Goal: Task Accomplishment & Management: Use online tool/utility

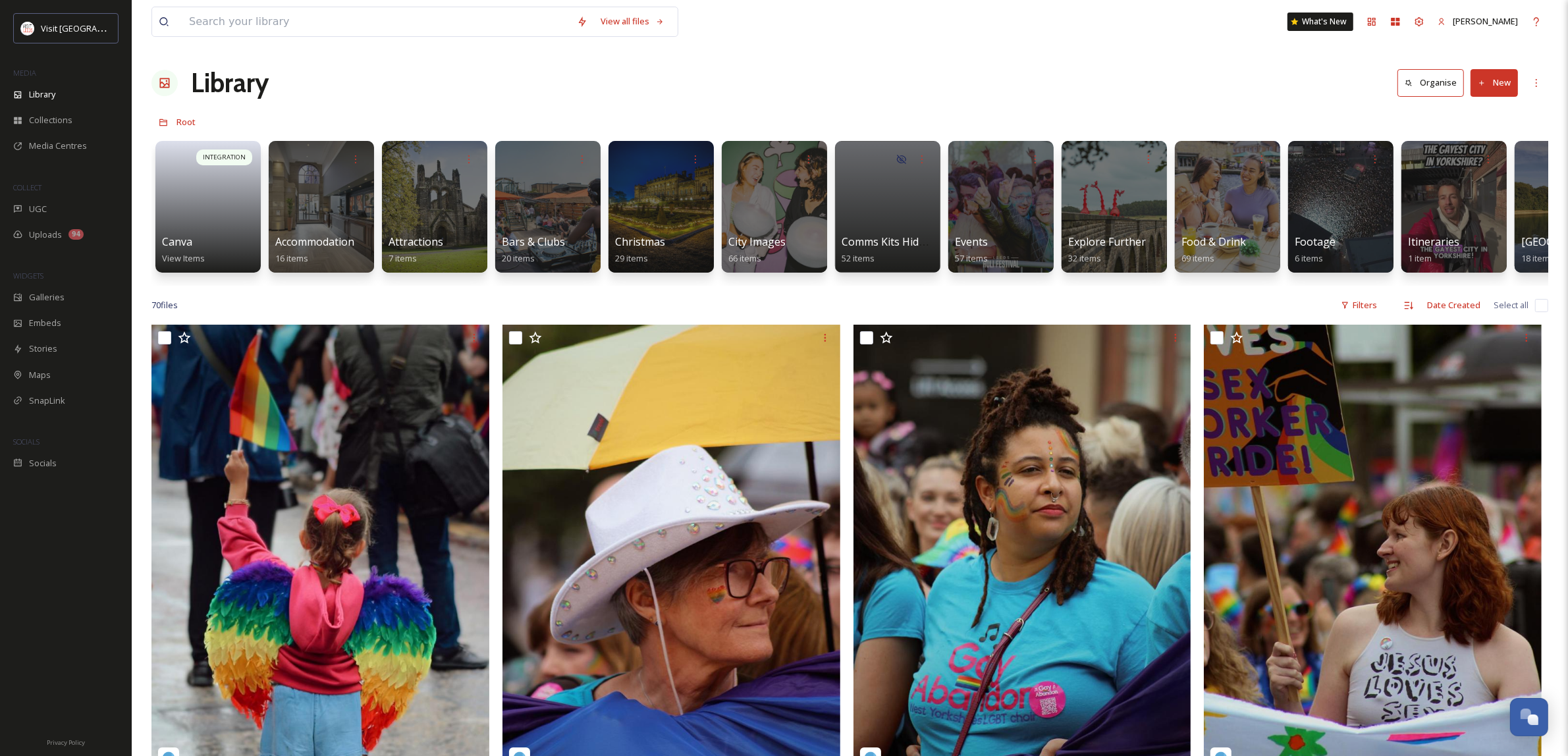
click at [1059, 73] on div "Library Organise New" at bounding box center [849, 83] width 1396 height 40
click at [1038, 219] on div at bounding box center [1001, 207] width 108 height 134
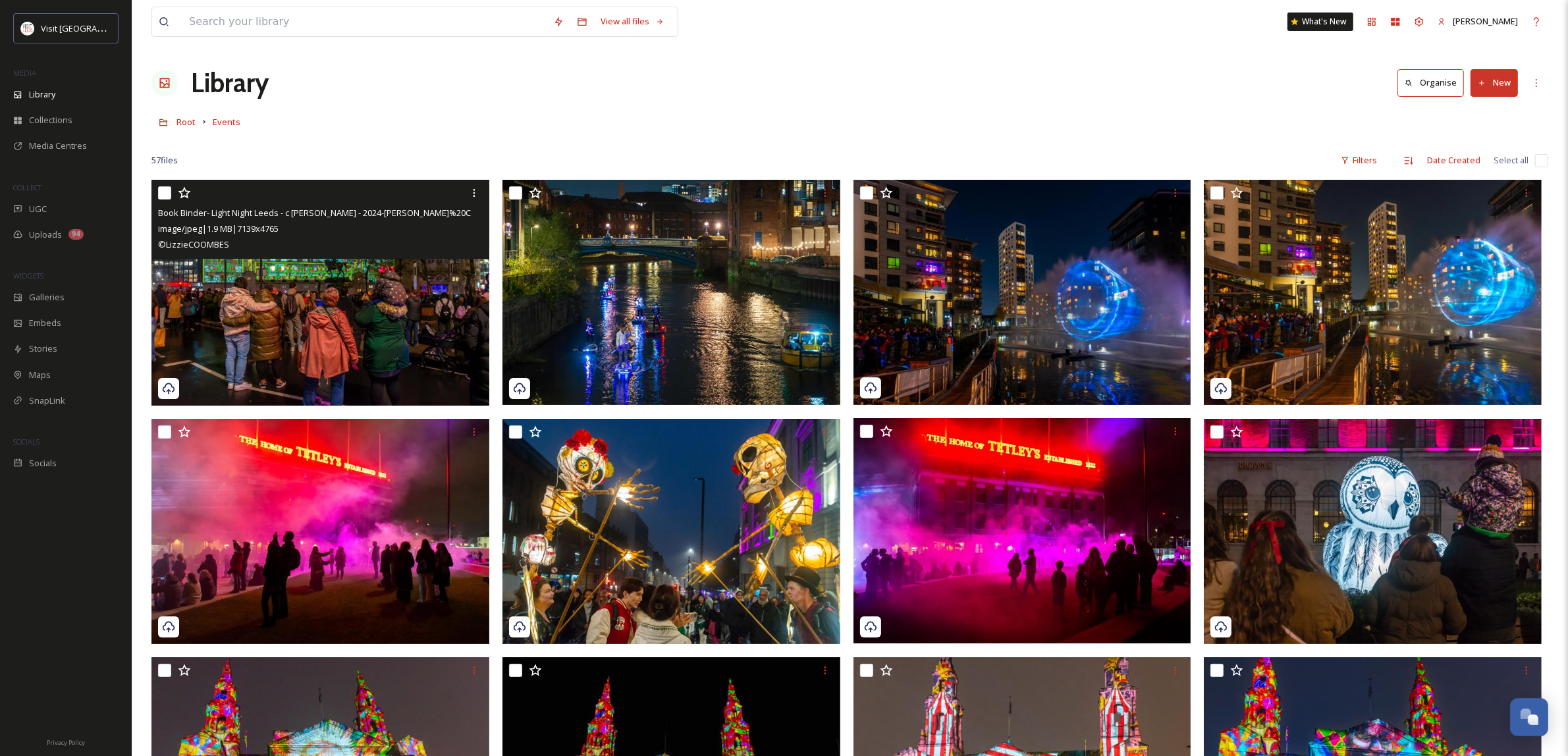
click at [164, 193] on input "checkbox" at bounding box center [164, 193] width 13 height 13
checkbox input "true"
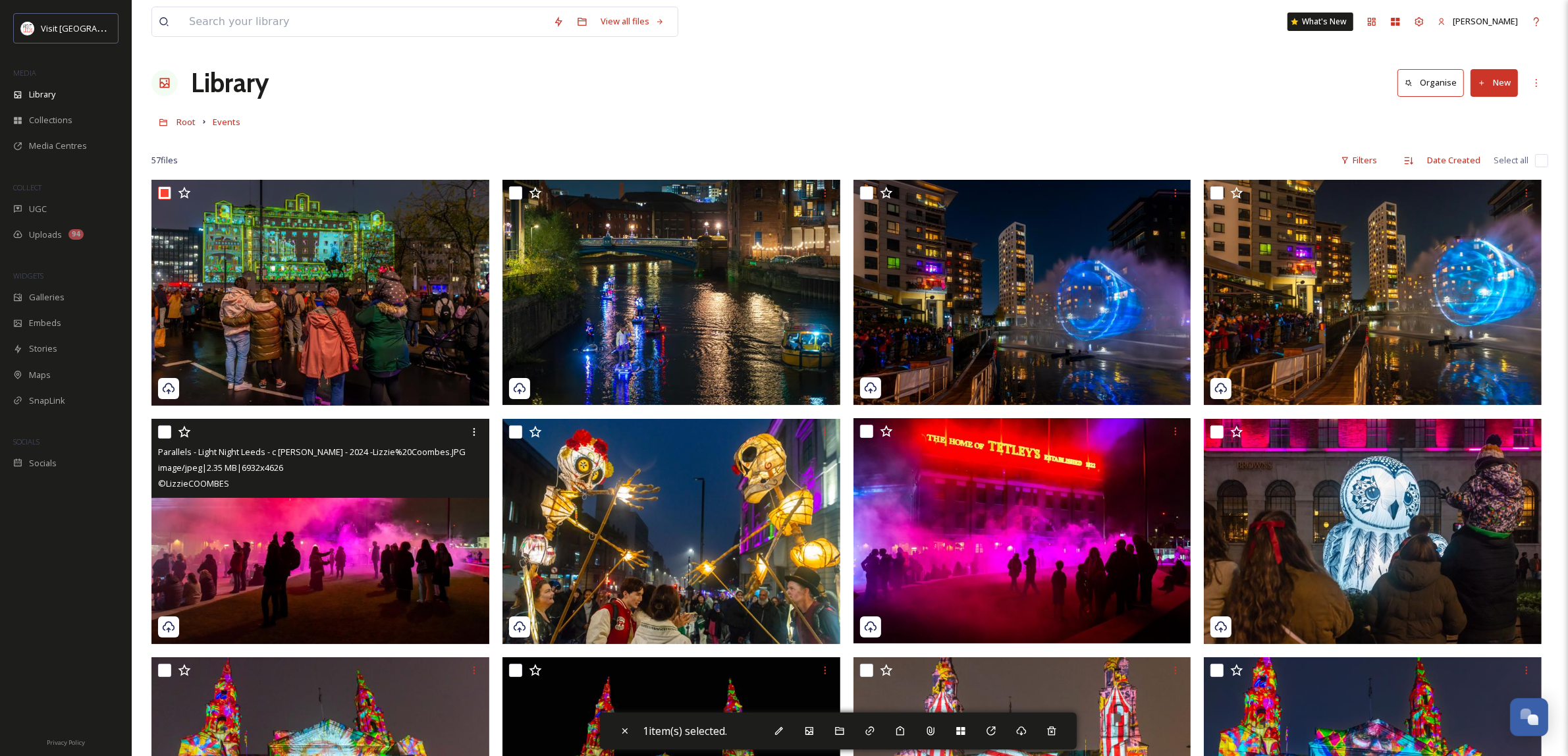
click at [165, 426] on input "checkbox" at bounding box center [164, 432] width 13 height 13
checkbox input "true"
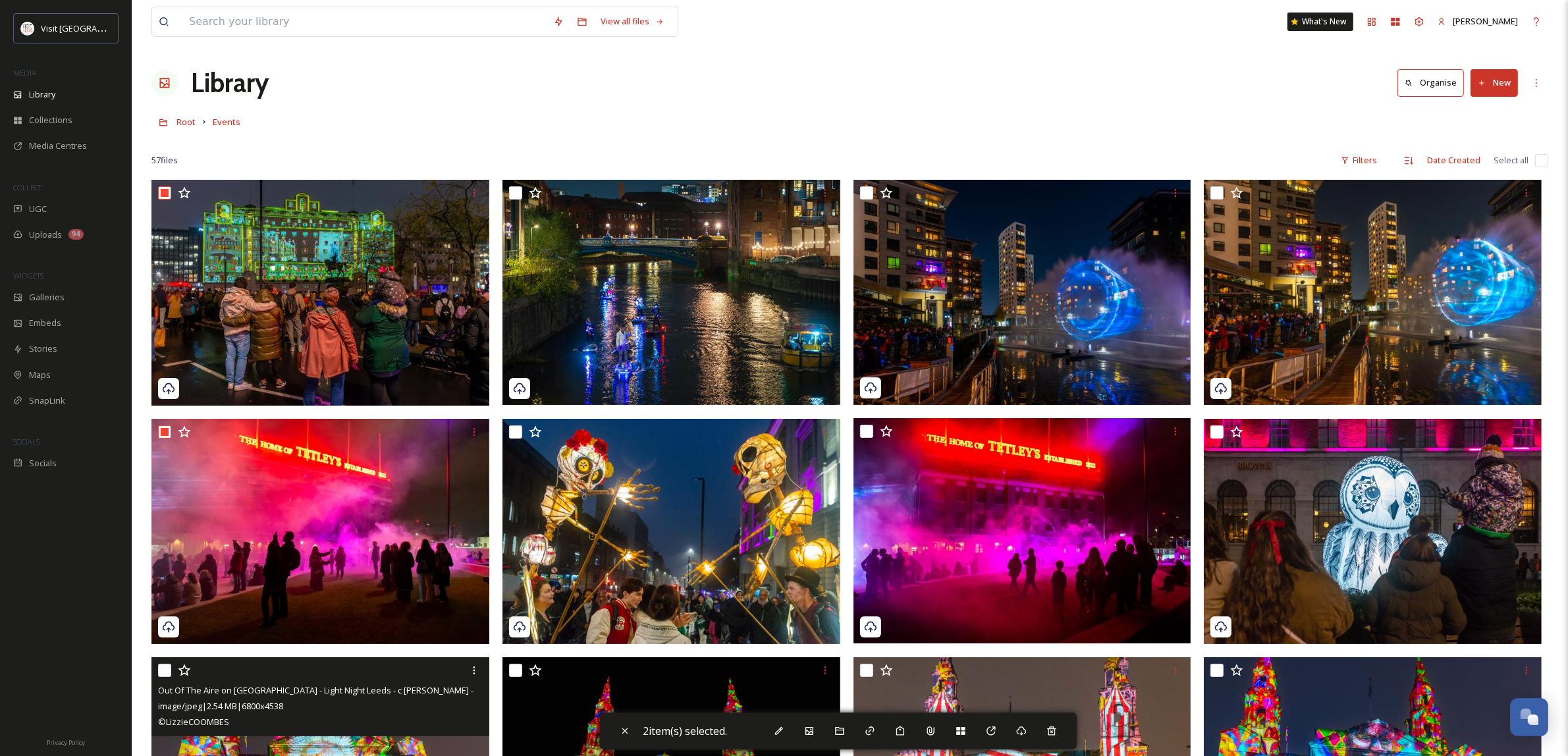
click at [164, 665] on input "checkbox" at bounding box center [164, 670] width 13 height 13
checkbox input "true"
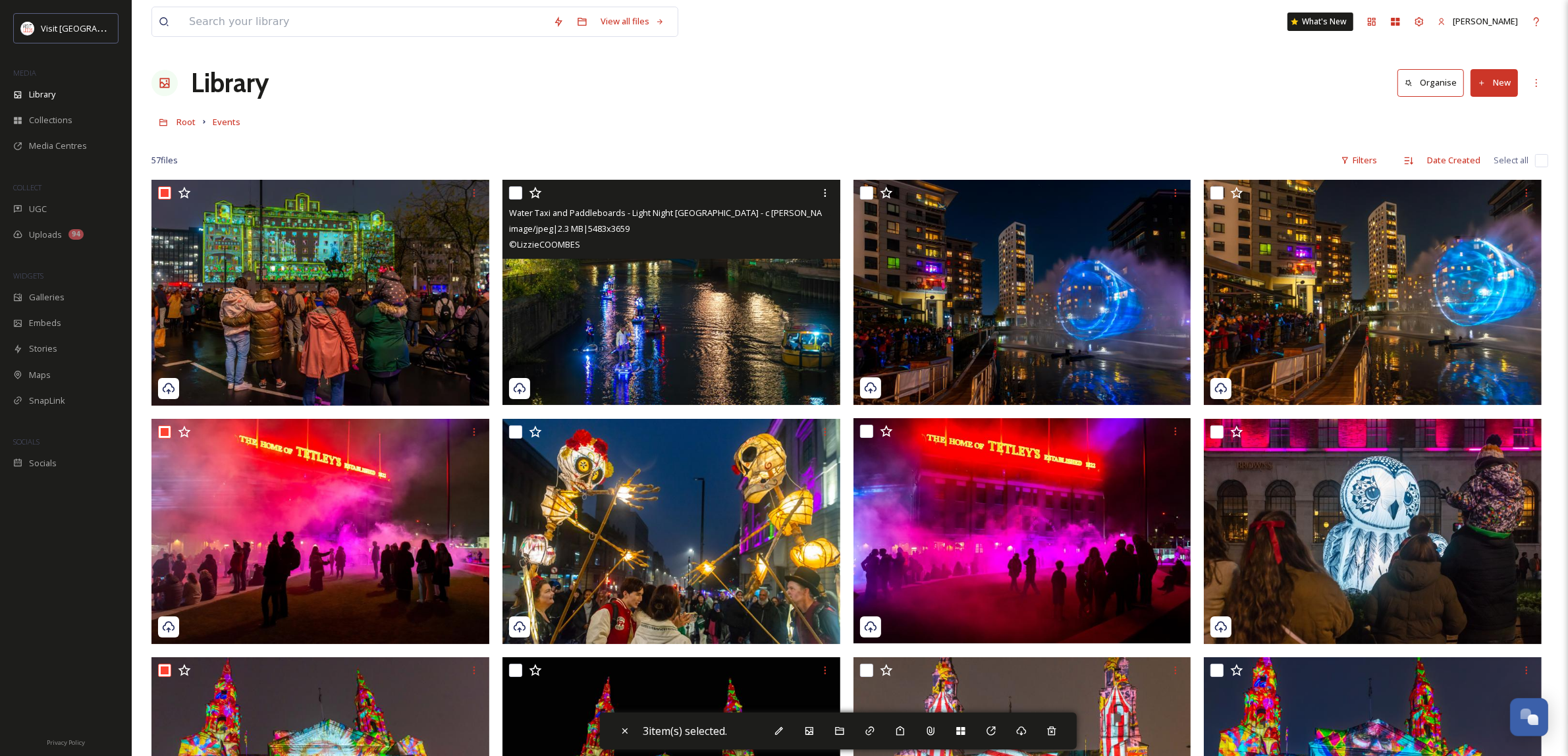
click at [515, 193] on input "checkbox" at bounding box center [515, 193] width 13 height 13
checkbox input "true"
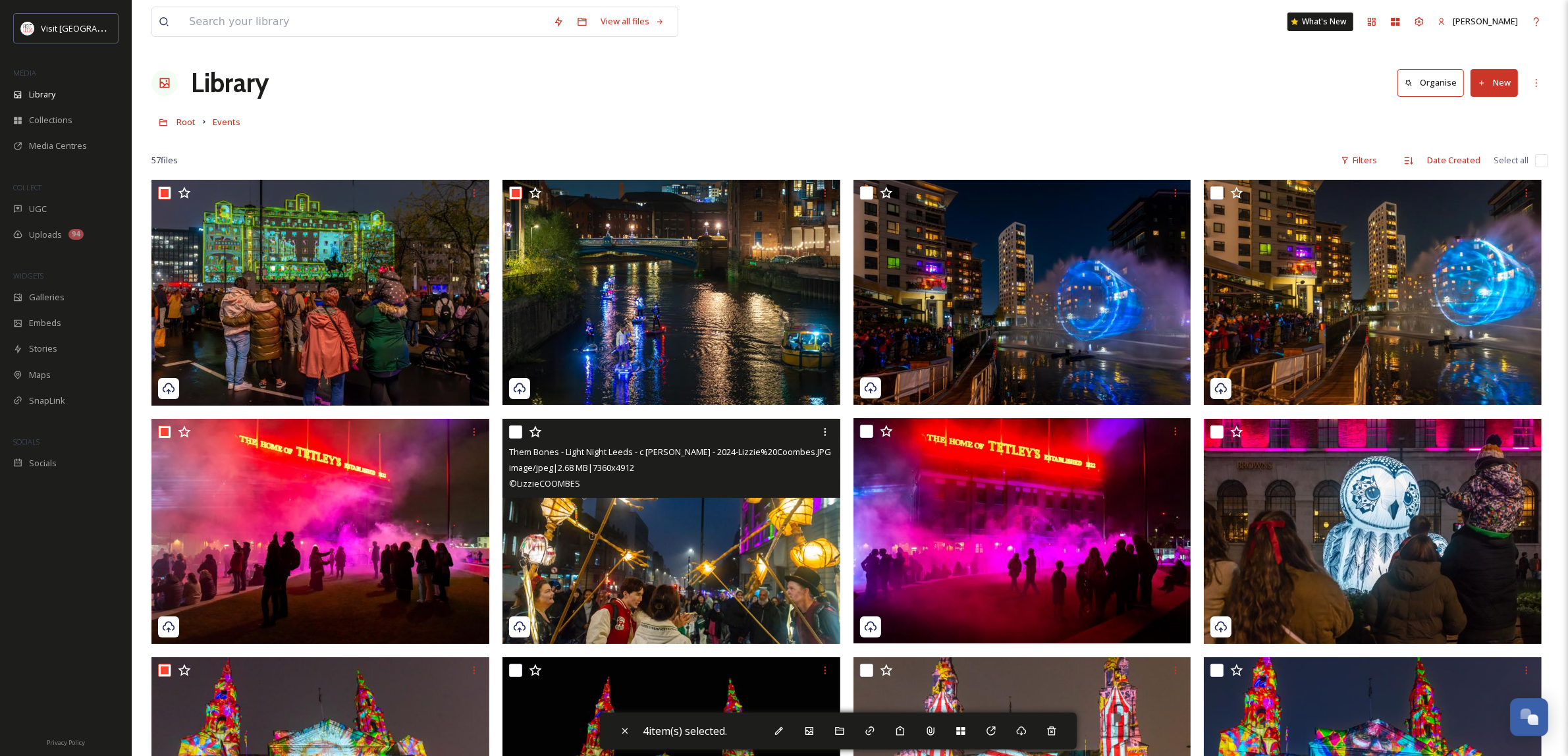
click at [519, 428] on input "checkbox" at bounding box center [515, 432] width 13 height 13
checkbox input "true"
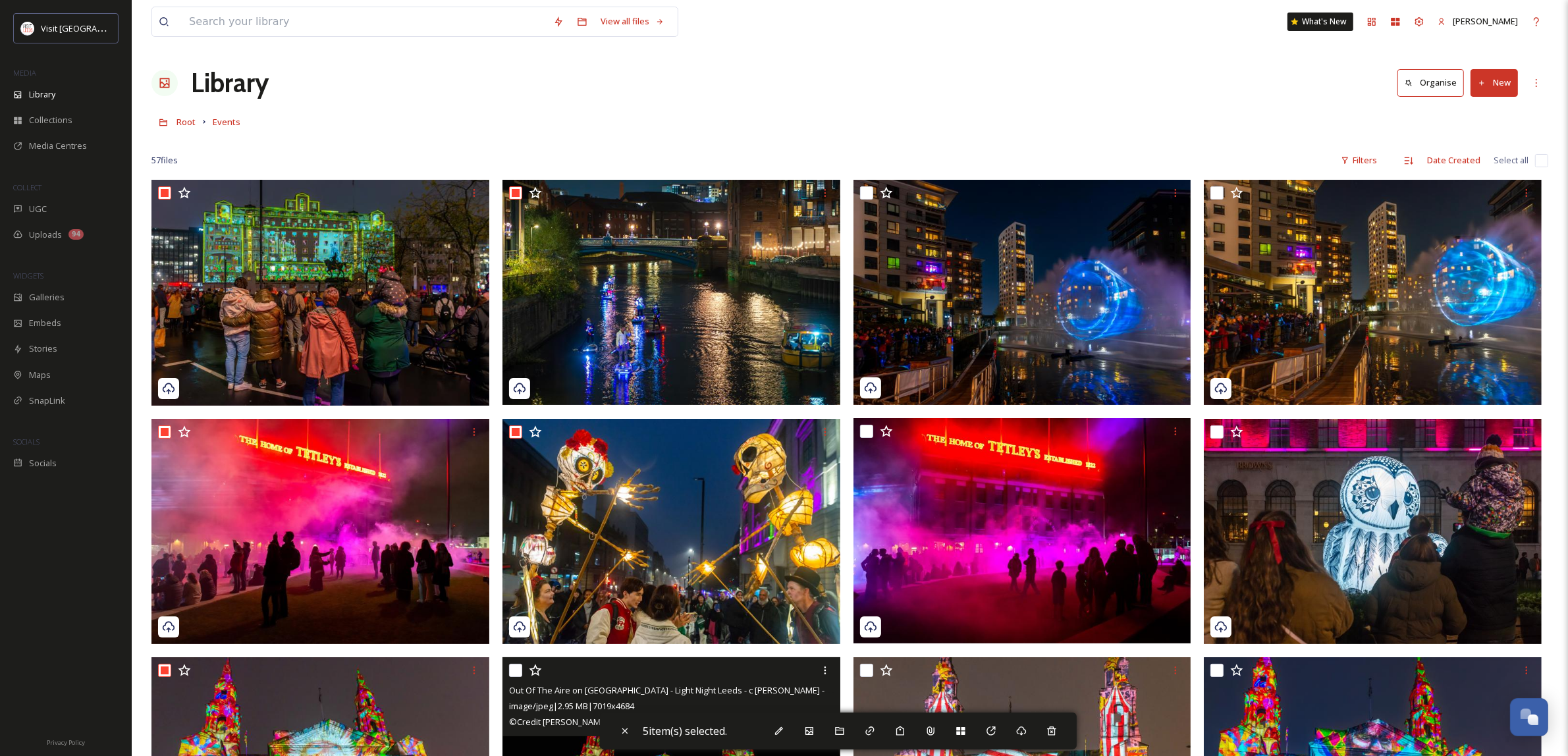
click at [517, 669] on input "checkbox" at bounding box center [515, 670] width 13 height 13
checkbox input "true"
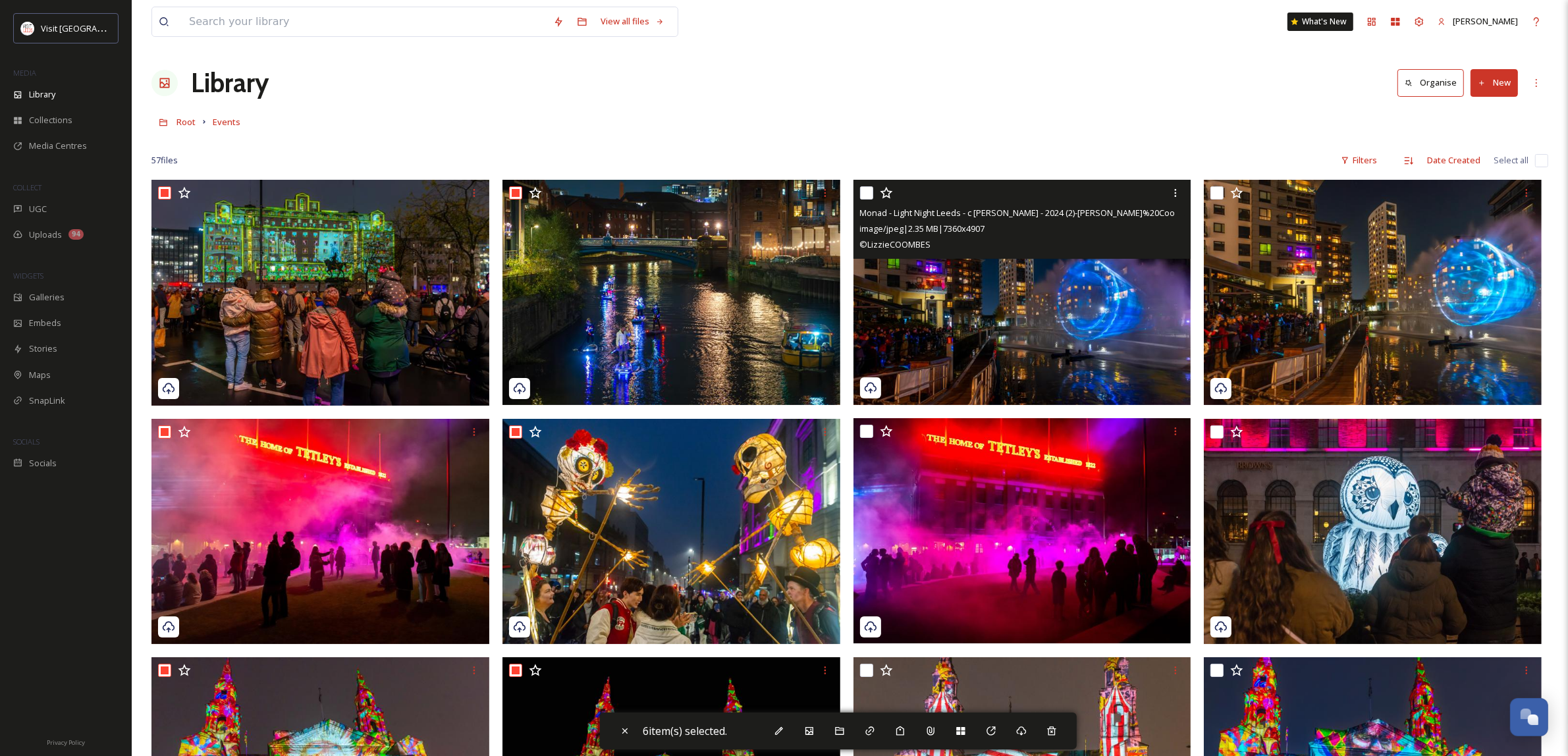
click at [868, 194] on input "checkbox" at bounding box center [867, 193] width 13 height 13
checkbox input "true"
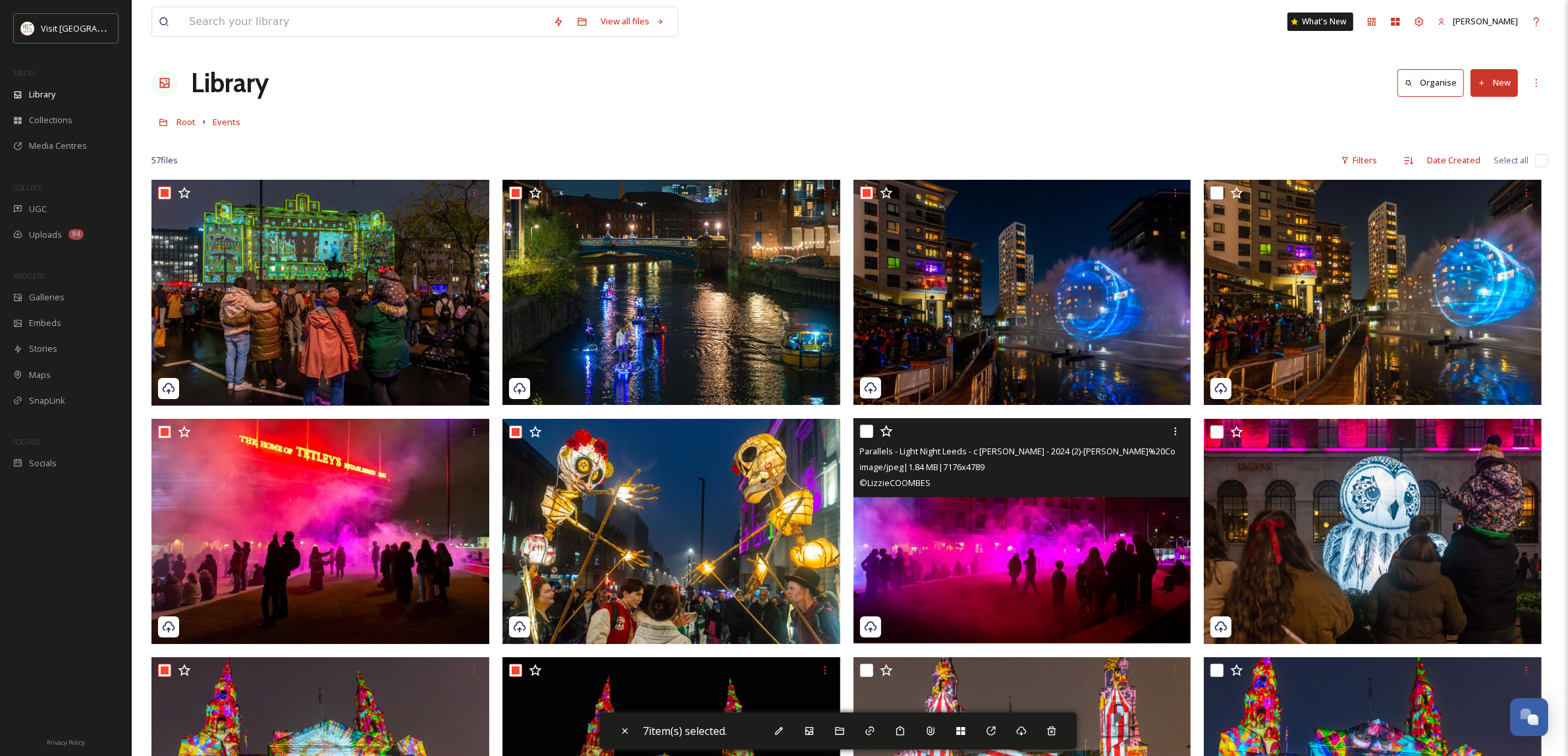
drag, startPoint x: 868, startPoint y: 431, endPoint x: 838, endPoint y: 632, distance: 203.2
click at [867, 432] on input "checkbox" at bounding box center [867, 431] width 13 height 13
checkbox input "true"
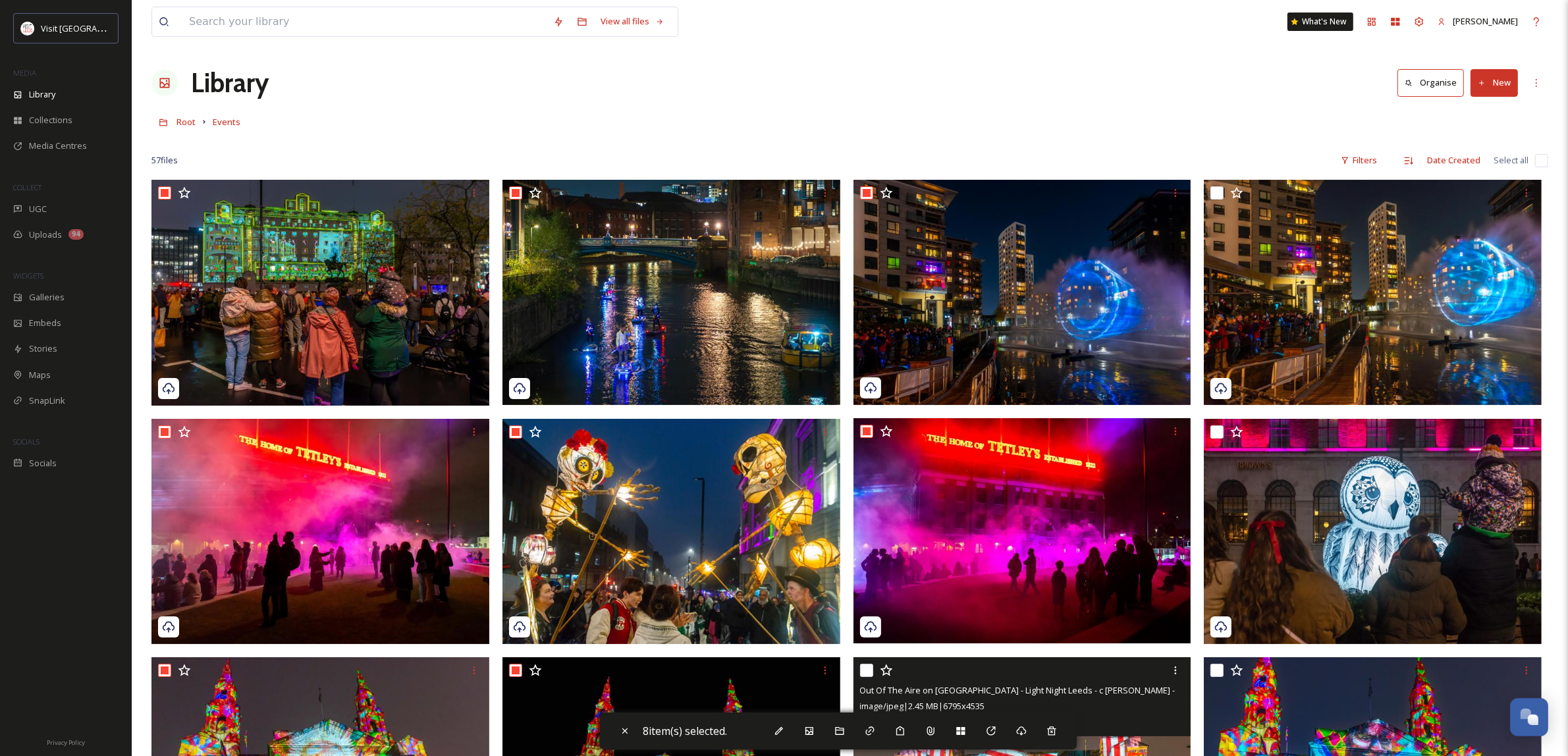
click at [861, 668] on input "checkbox" at bounding box center [867, 670] width 13 height 13
checkbox input "true"
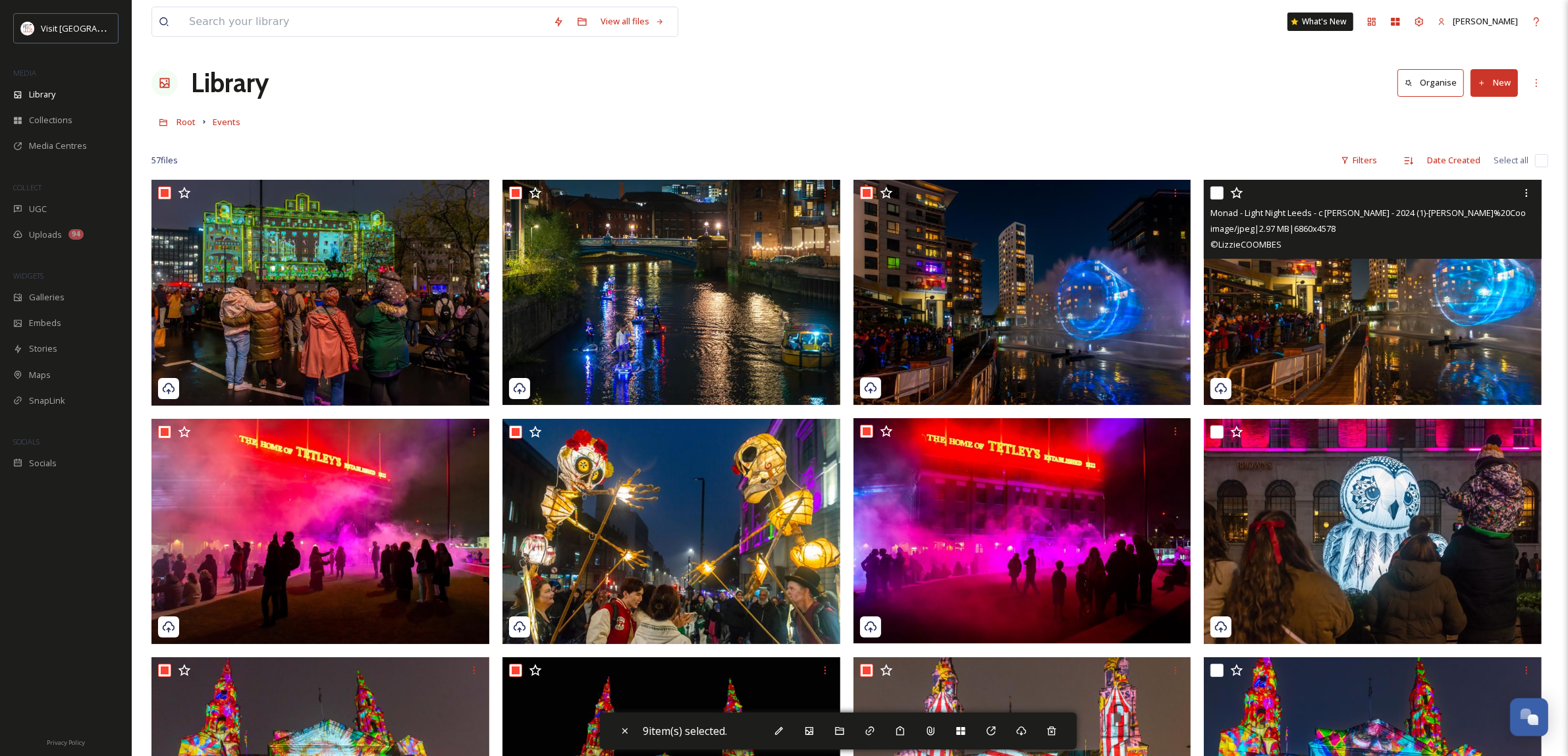
click at [1222, 191] on input "checkbox" at bounding box center [1217, 193] width 13 height 13
checkbox input "true"
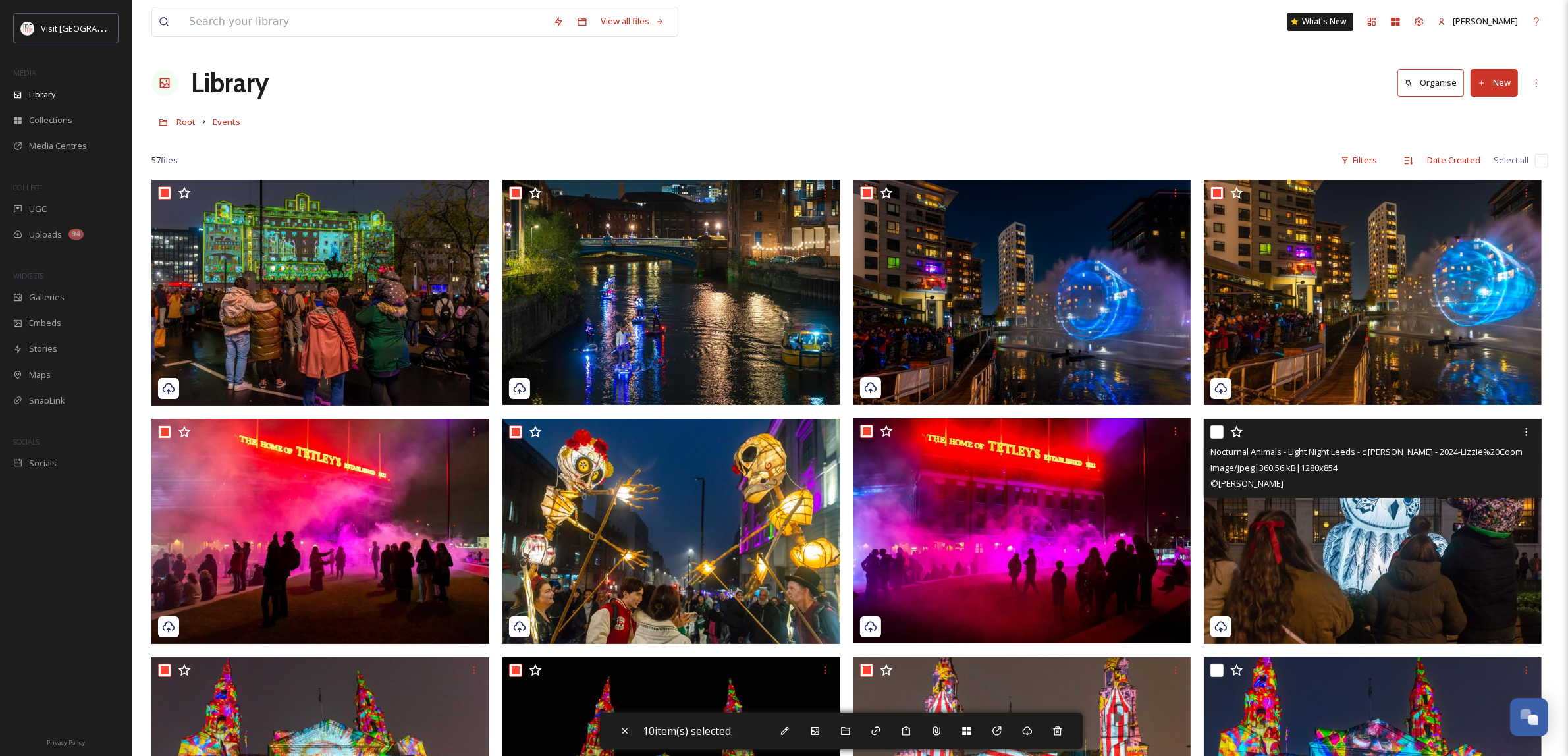
click at [1212, 432] on input "checkbox" at bounding box center [1217, 432] width 13 height 13
checkbox input "true"
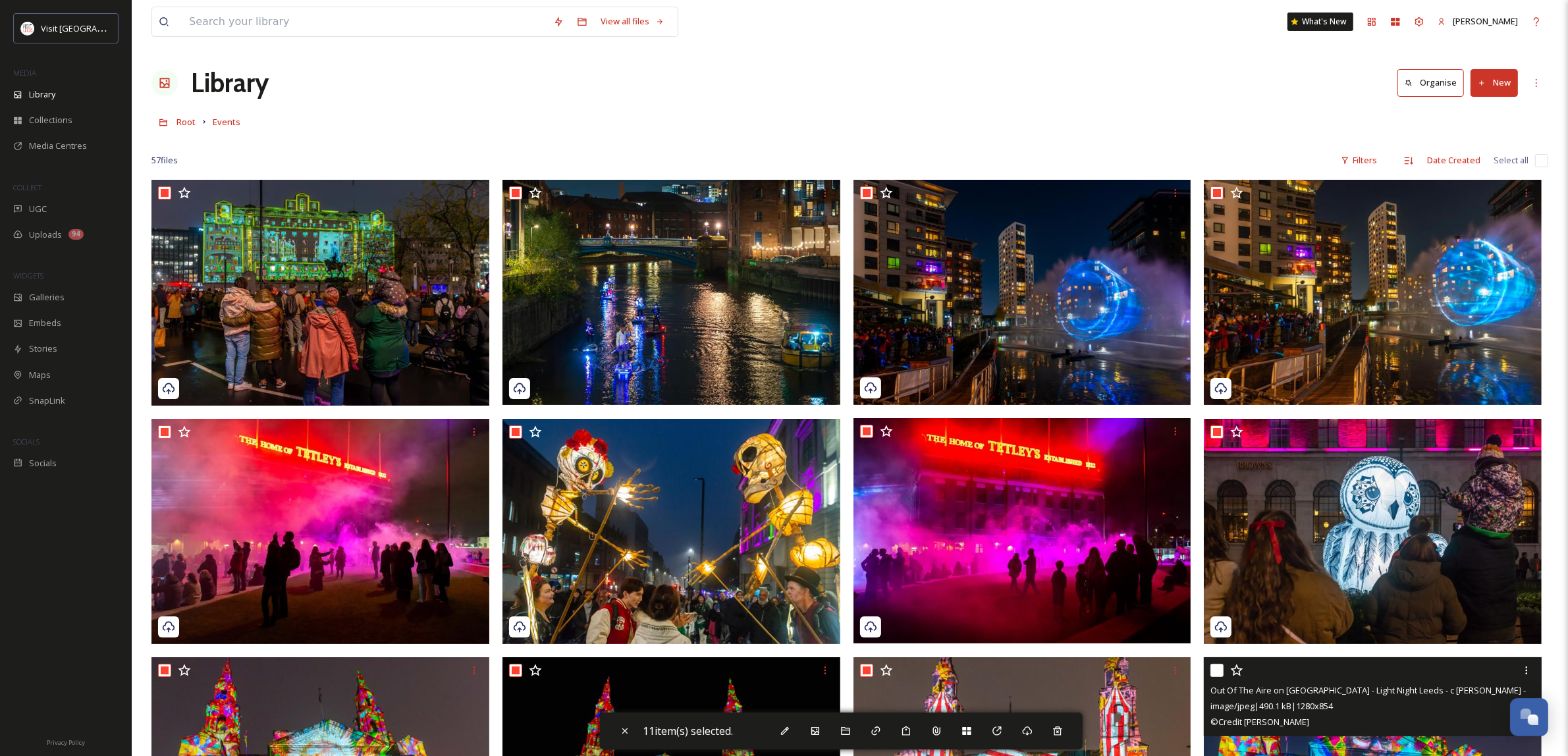
click at [1219, 671] on input "checkbox" at bounding box center [1217, 670] width 13 height 13
checkbox input "true"
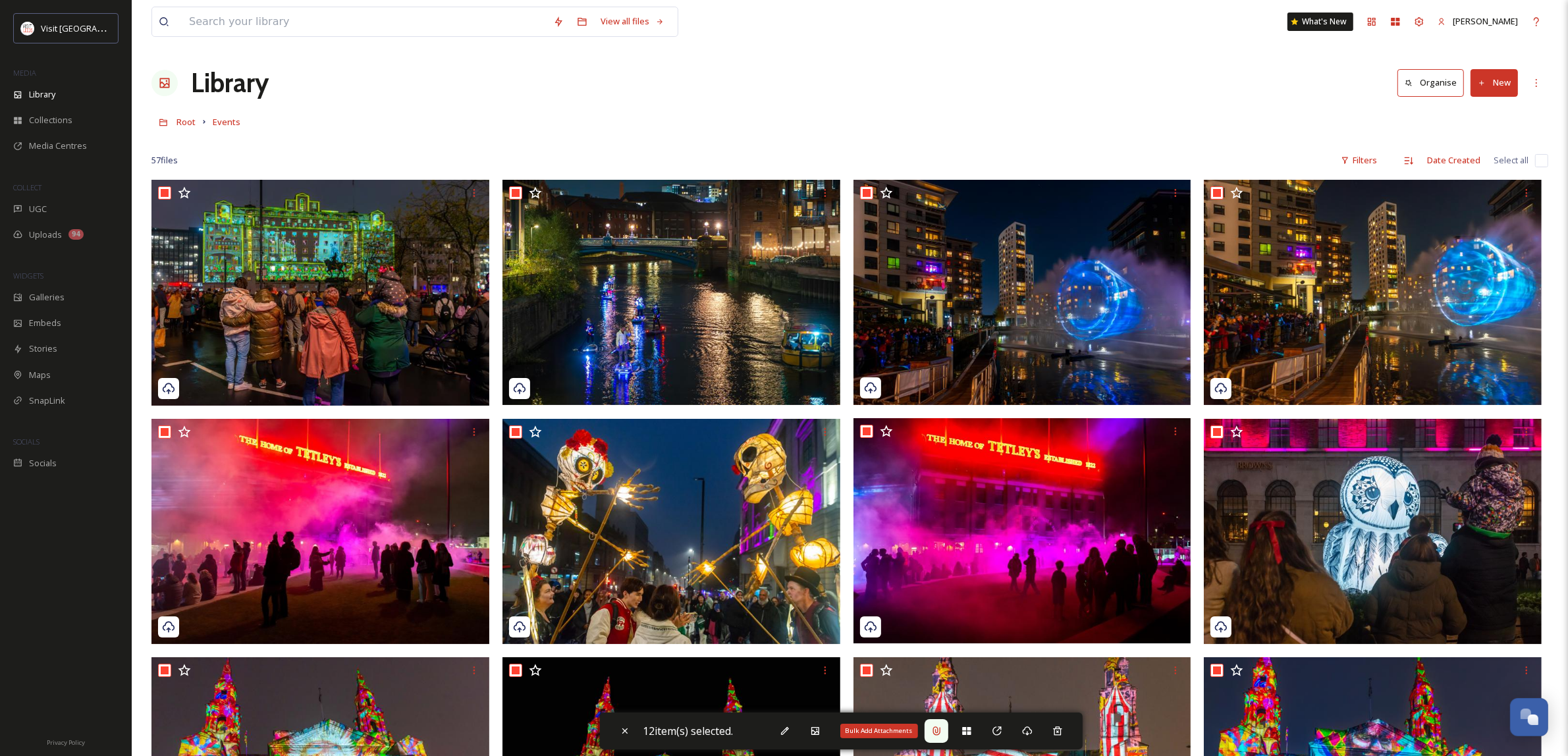
click at [946, 731] on div "Bulk Add Attachments" at bounding box center [936, 731] width 24 height 24
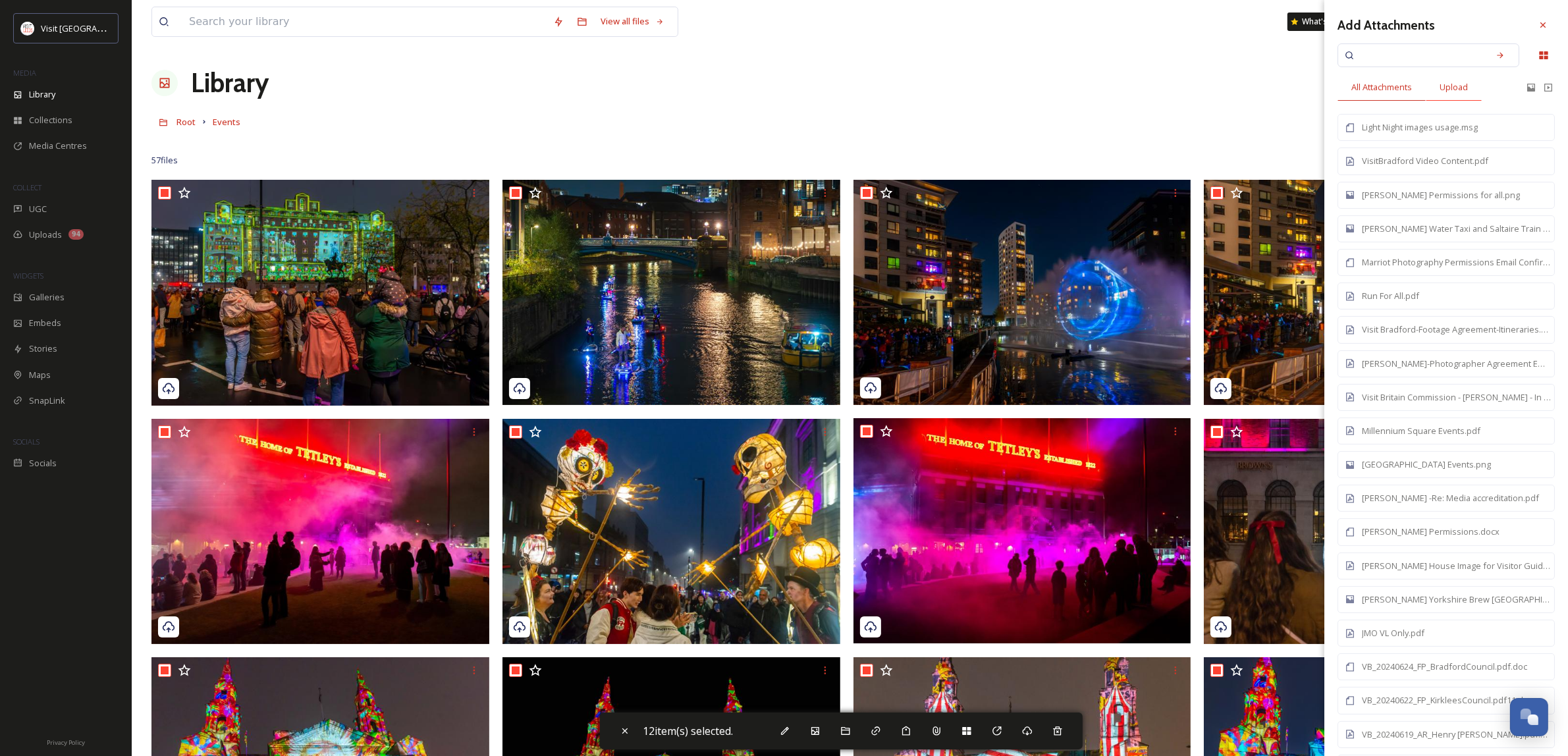
click at [1466, 84] on span "Upload" at bounding box center [1454, 87] width 28 height 12
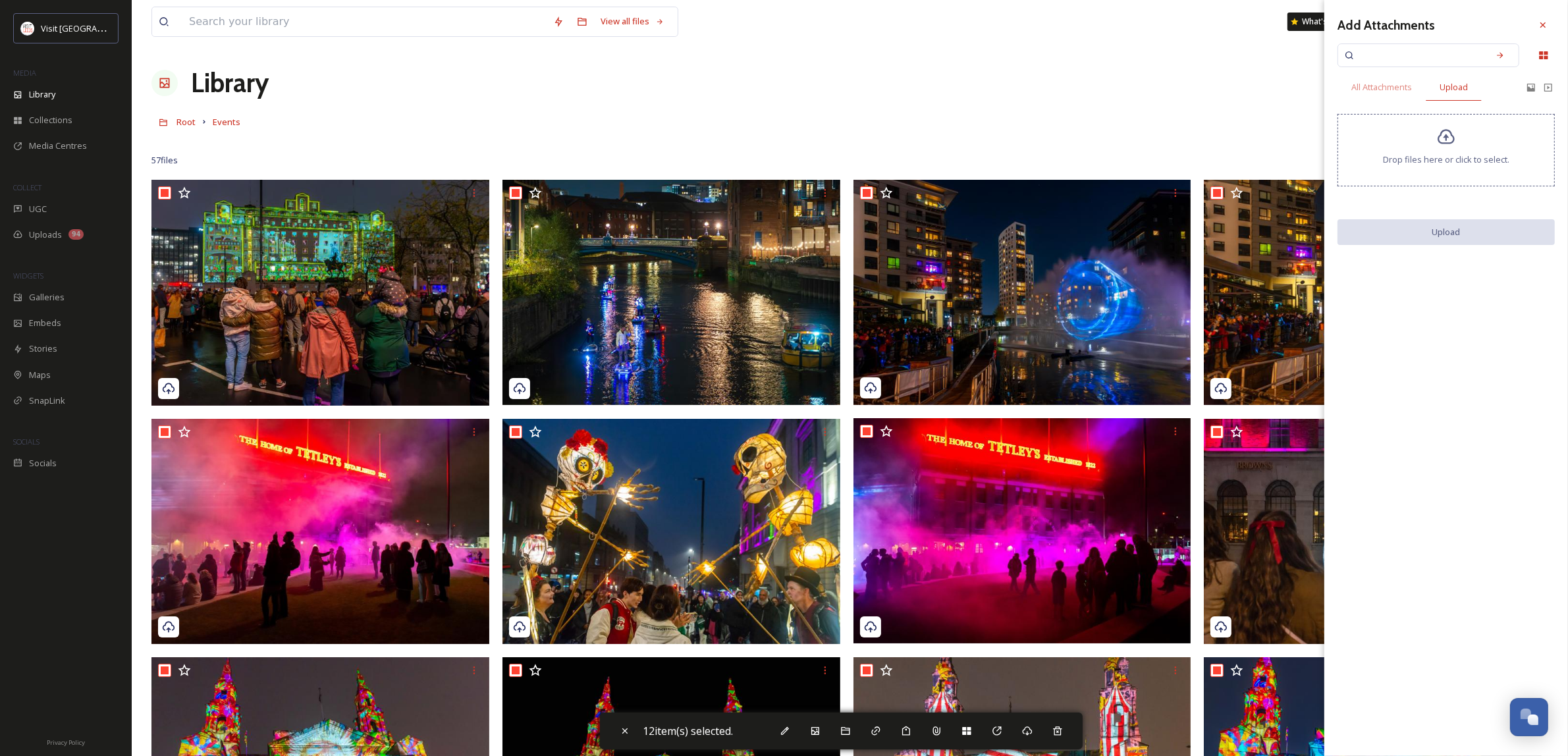
click at [1460, 152] on div "Drop files here or click to select." at bounding box center [1446, 150] width 217 height 73
click at [1453, 239] on button "Upload" at bounding box center [1446, 232] width 217 height 27
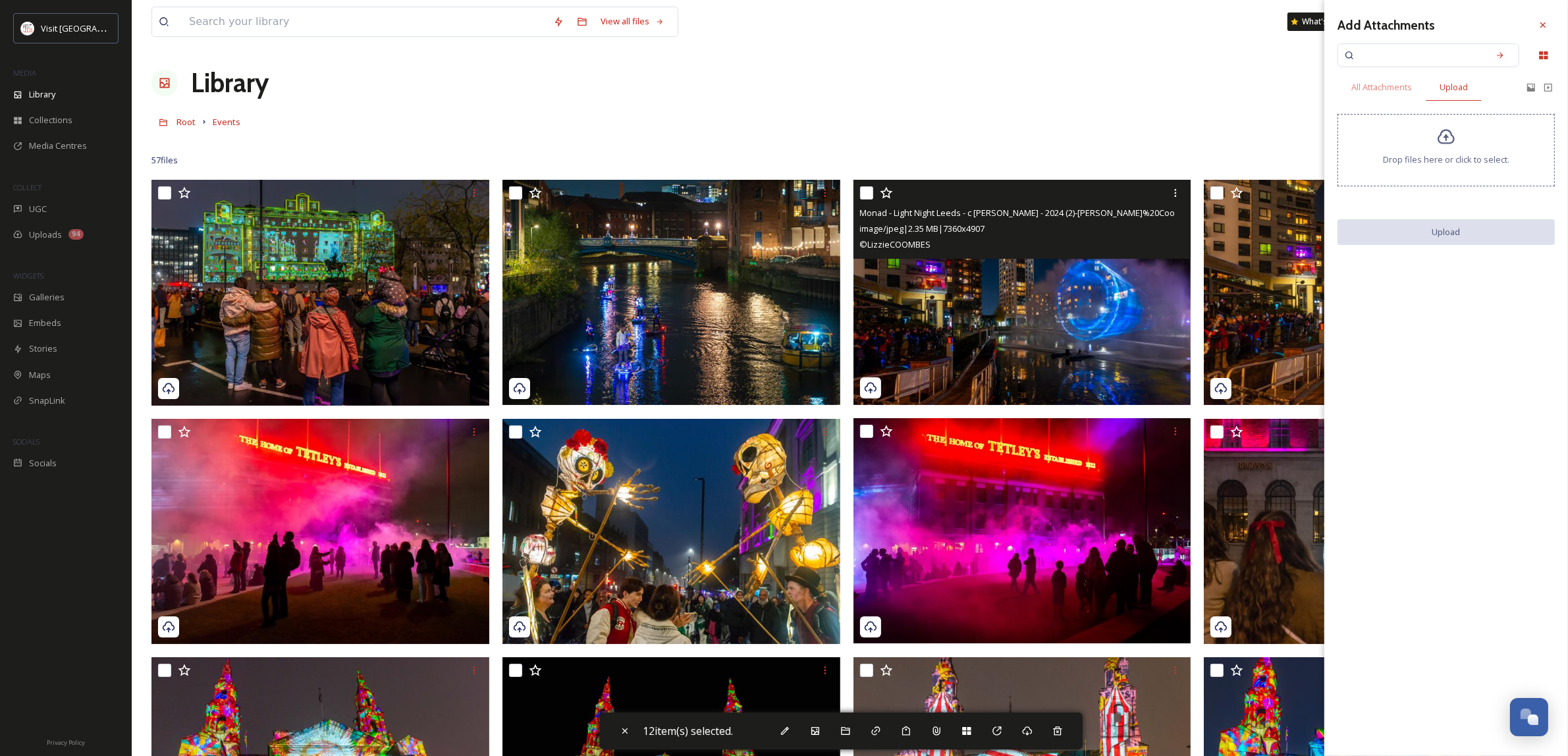
checkbox input "false"
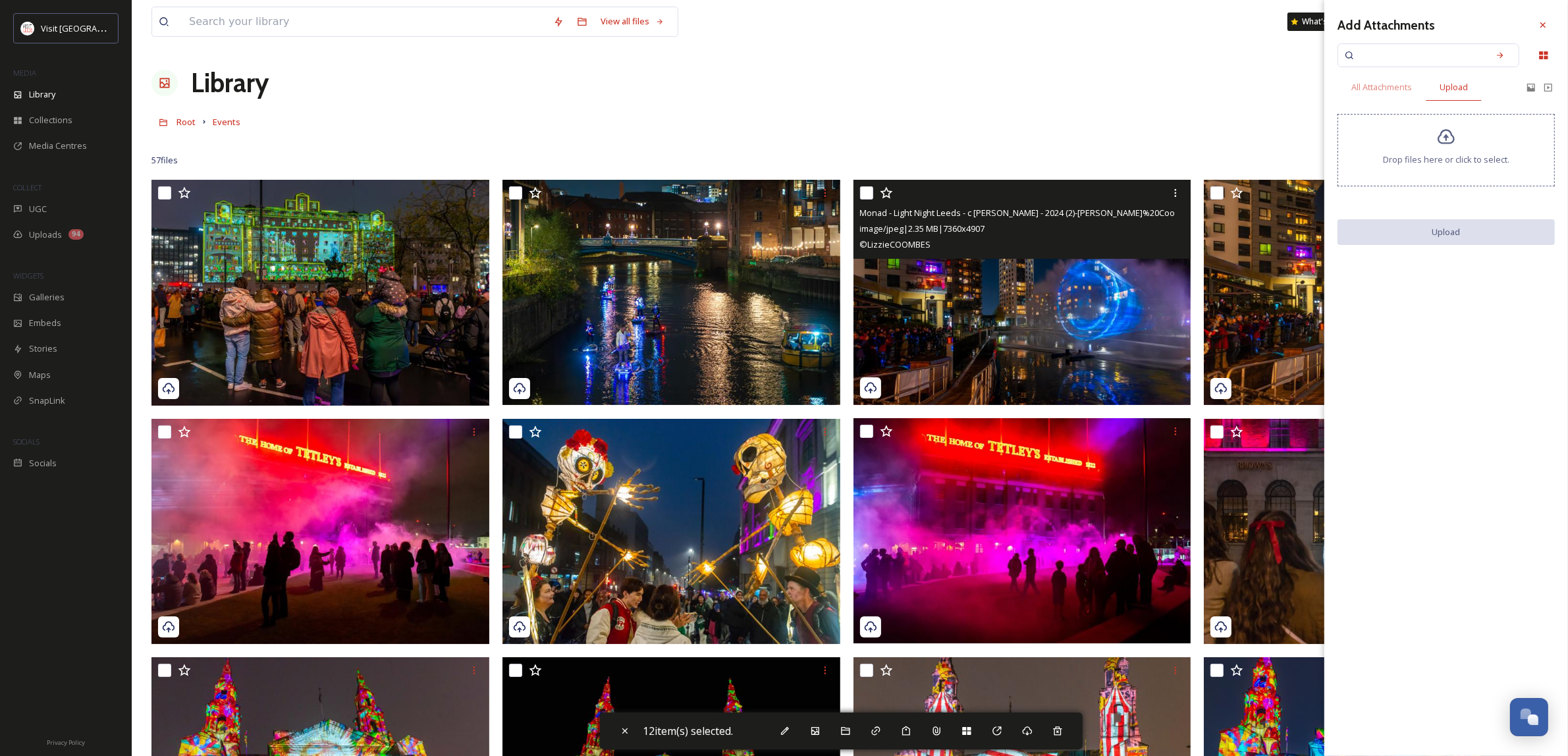
checkbox input "false"
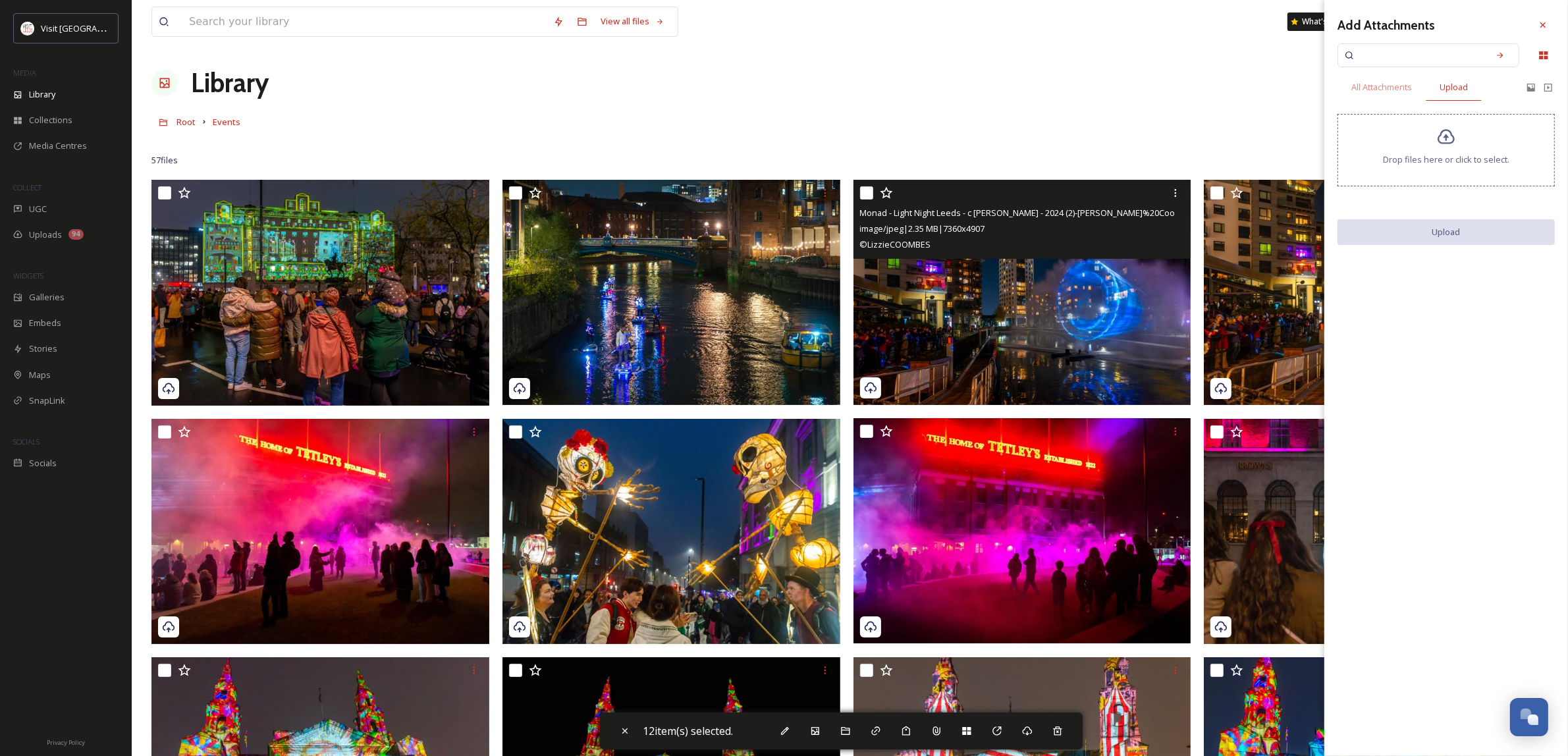
checkbox input "false"
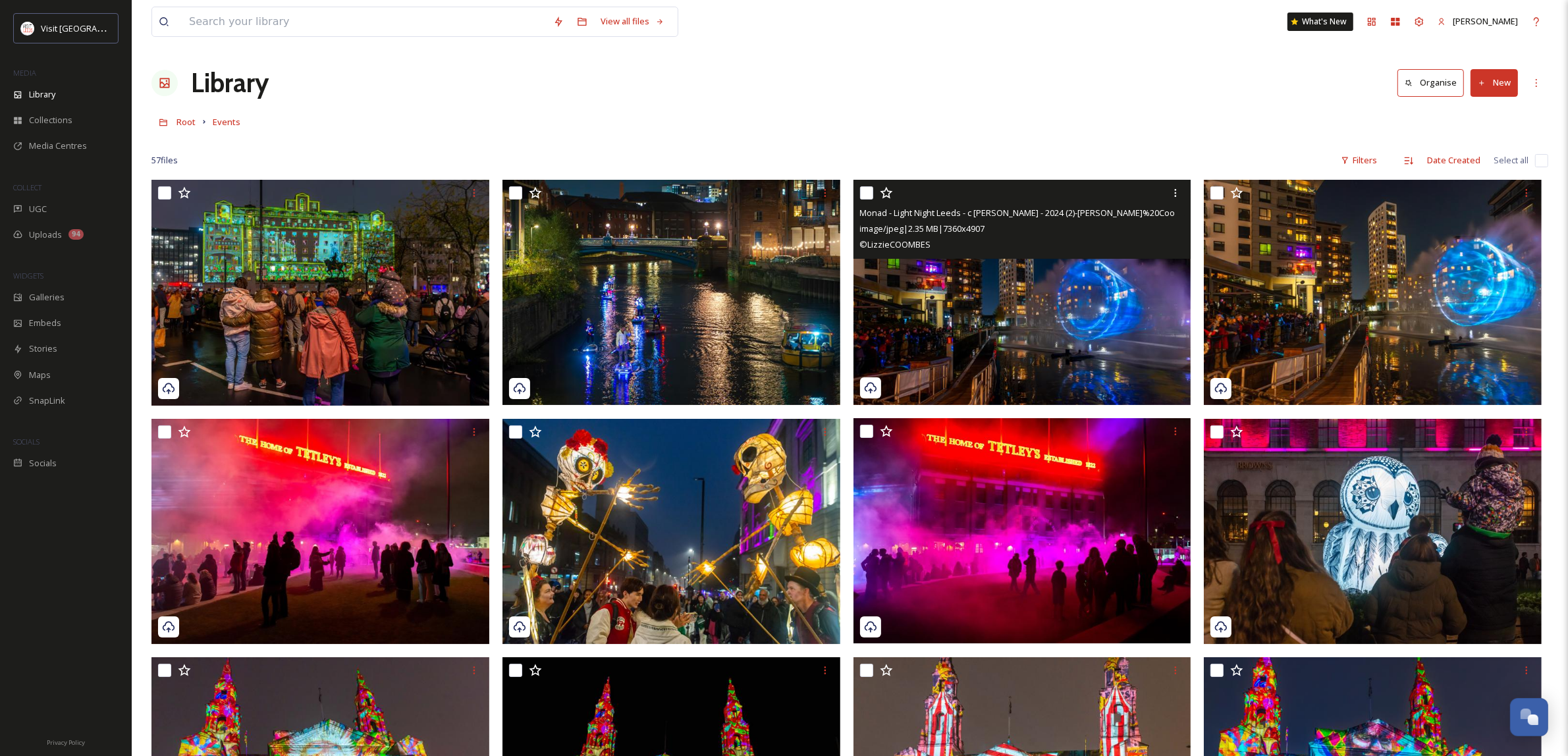
click at [1031, 347] on img at bounding box center [1022, 292] width 338 height 226
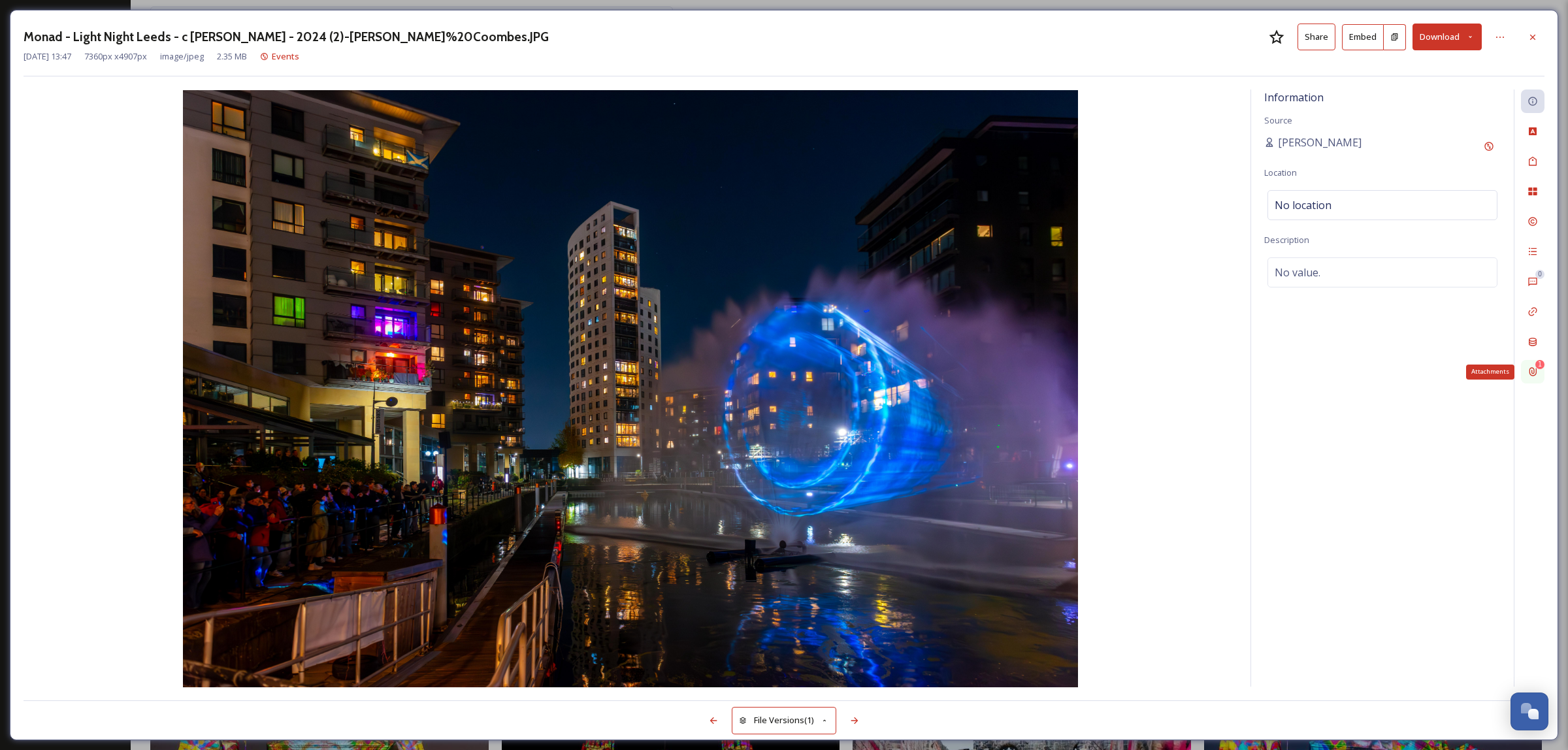
click at [1543, 363] on div "1" at bounding box center [1540, 364] width 9 height 9
click at [1531, 33] on icon at bounding box center [1532, 37] width 10 height 10
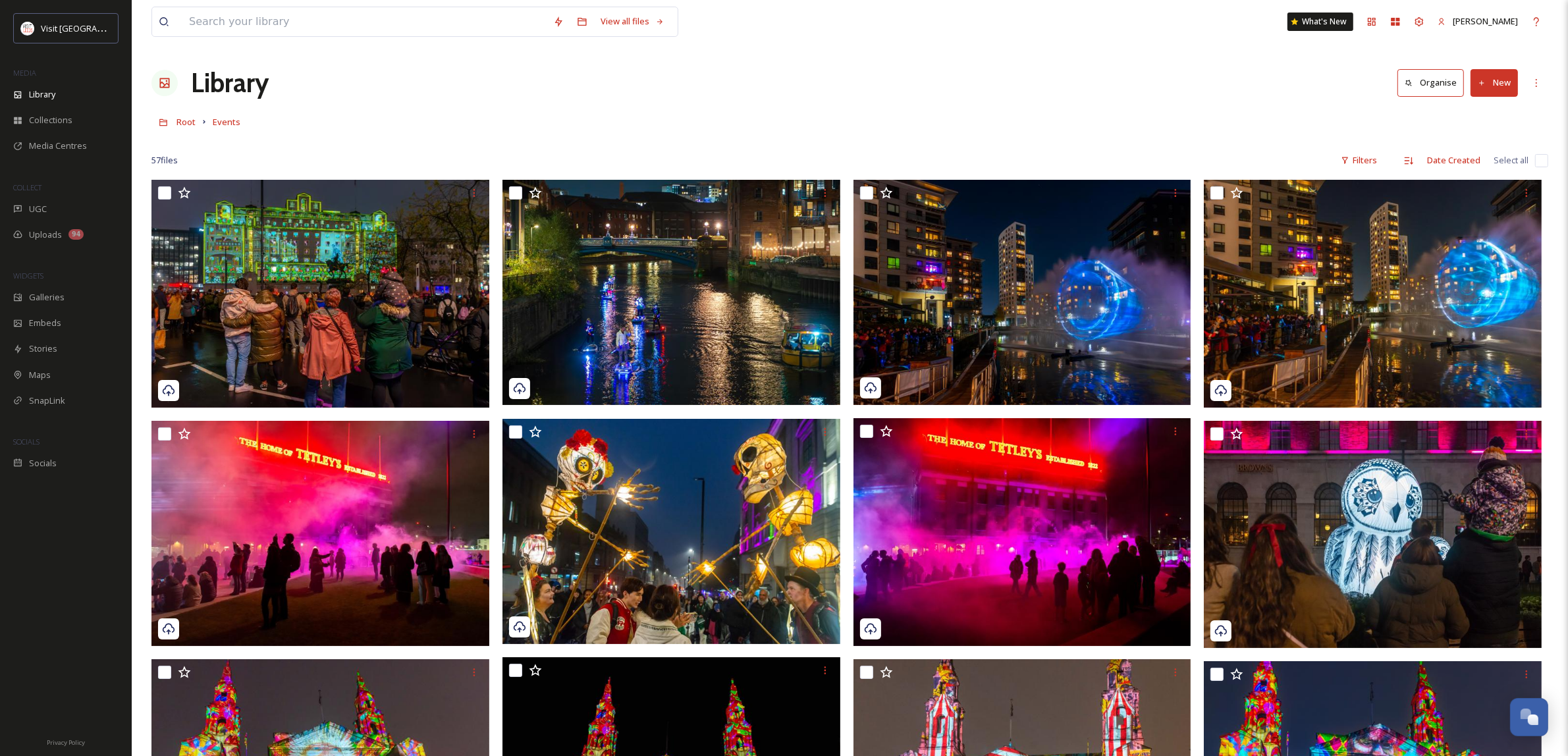
drag, startPoint x: 1104, startPoint y: 104, endPoint x: 1073, endPoint y: 99, distance: 31.4
